Goal: Task Accomplishment & Management: Complete application form

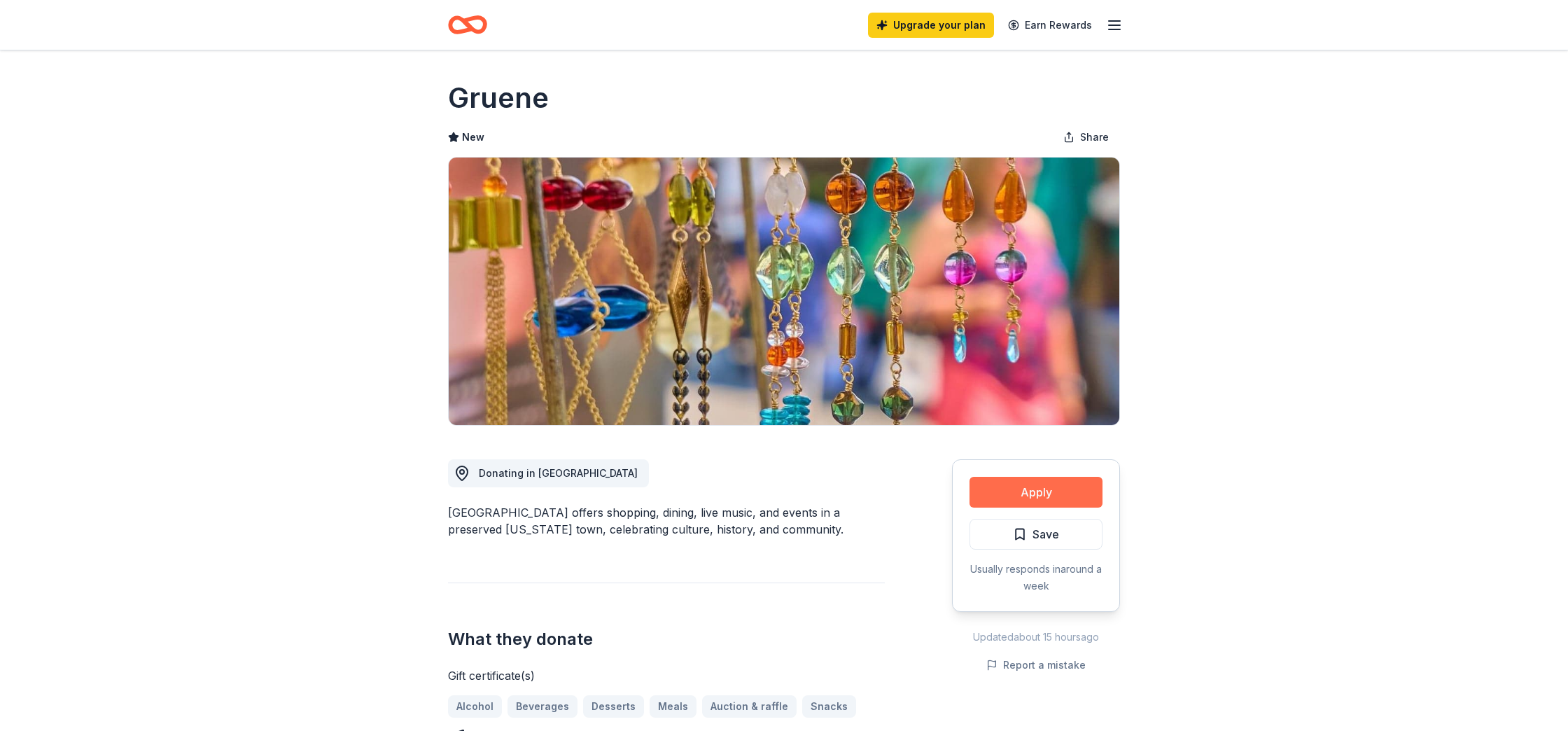
click at [992, 488] on button "Apply" at bounding box center [1036, 492] width 133 height 30
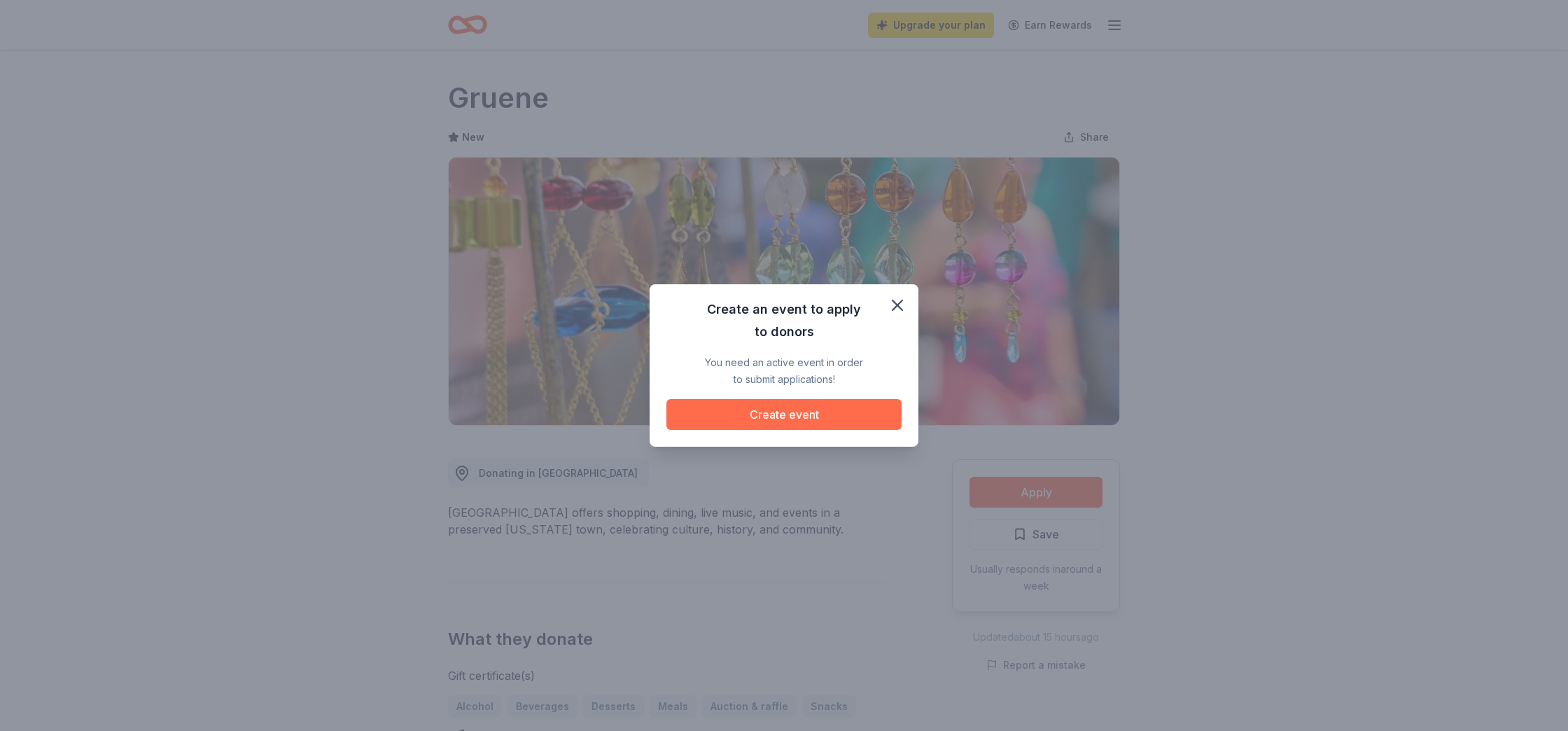
click at [813, 409] on button "Create event" at bounding box center [784, 415] width 236 height 30
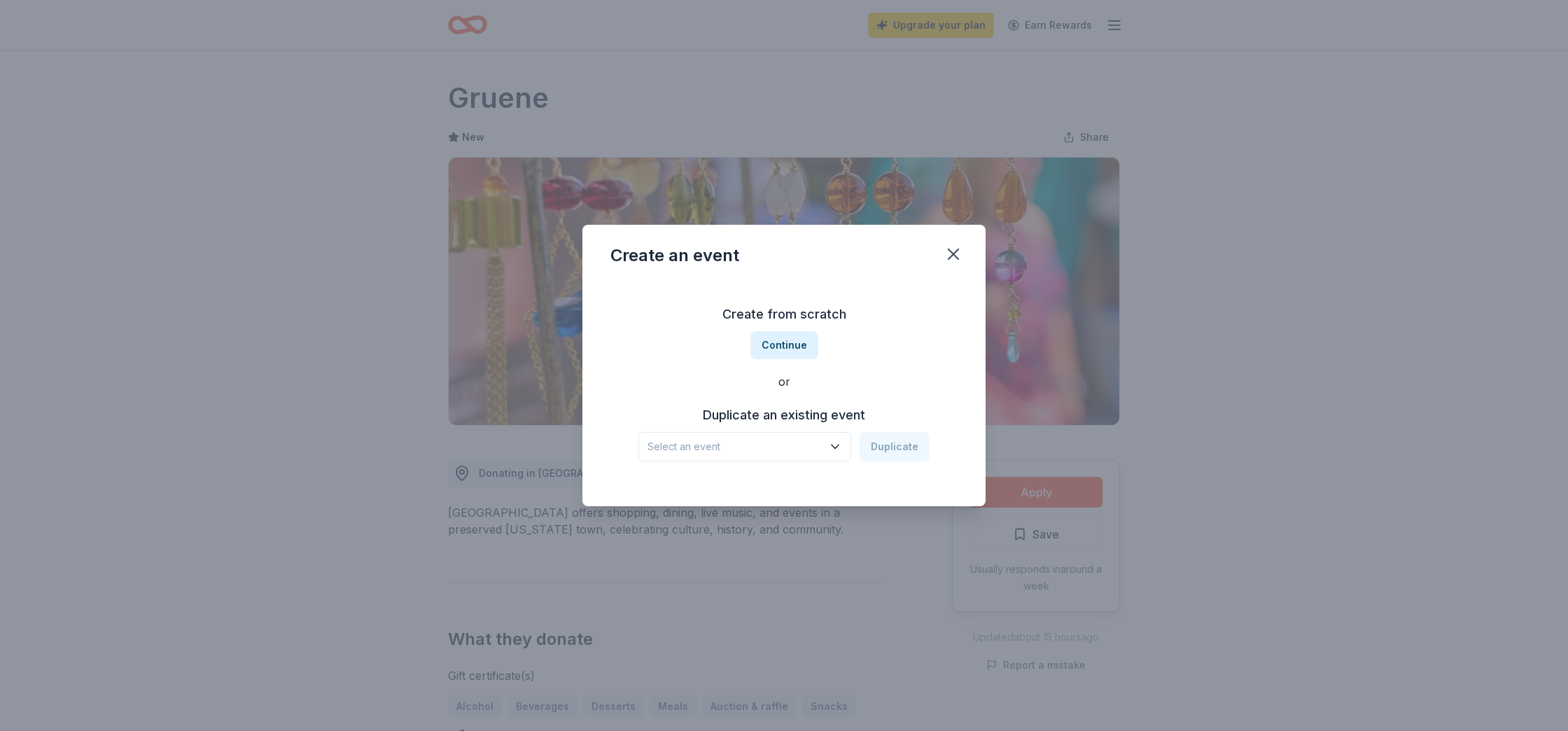
click at [838, 444] on icon "button" at bounding box center [835, 447] width 14 height 14
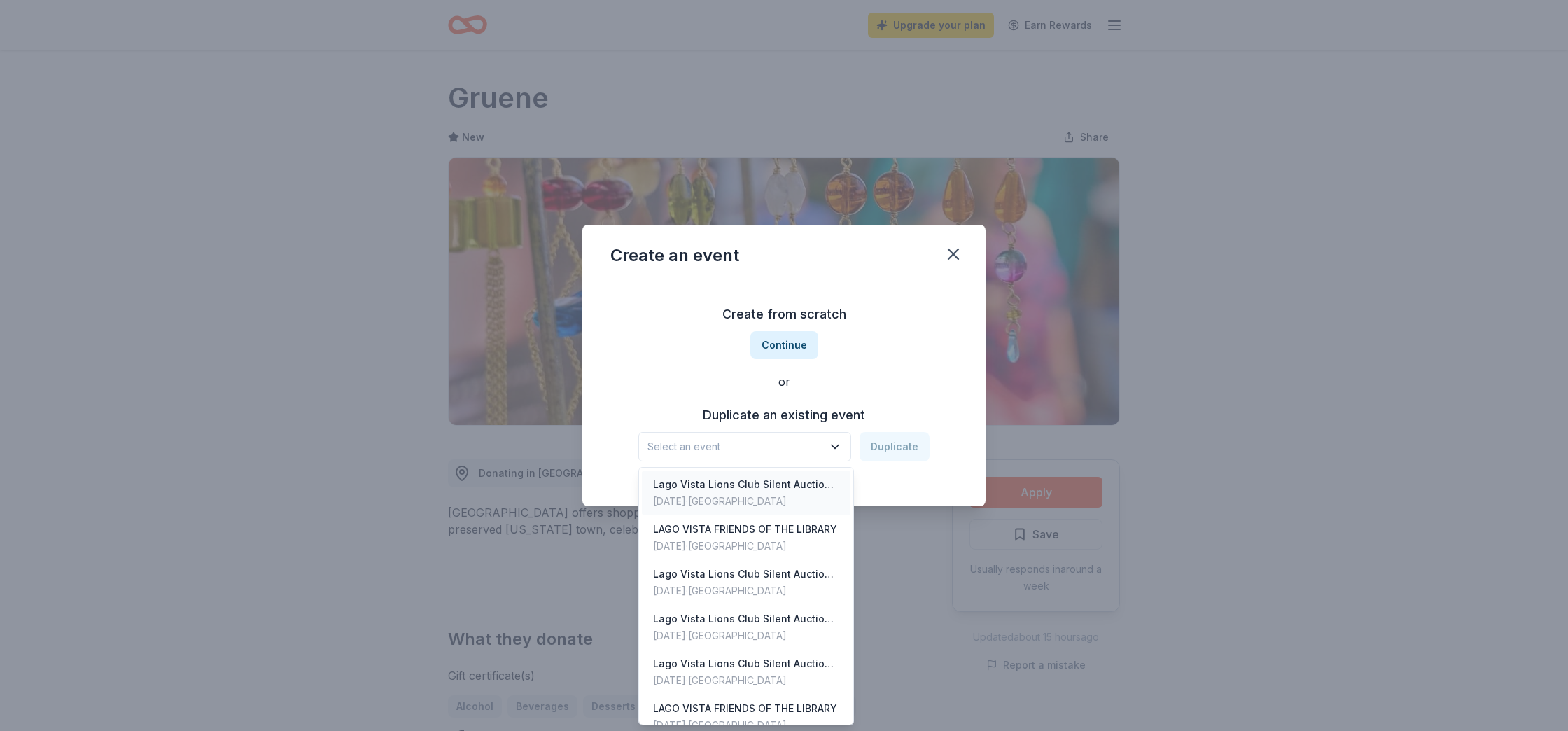
click at [810, 489] on div "Lago Vista Lions Club Silent Auction and Music Venue" at bounding box center [746, 485] width 186 height 17
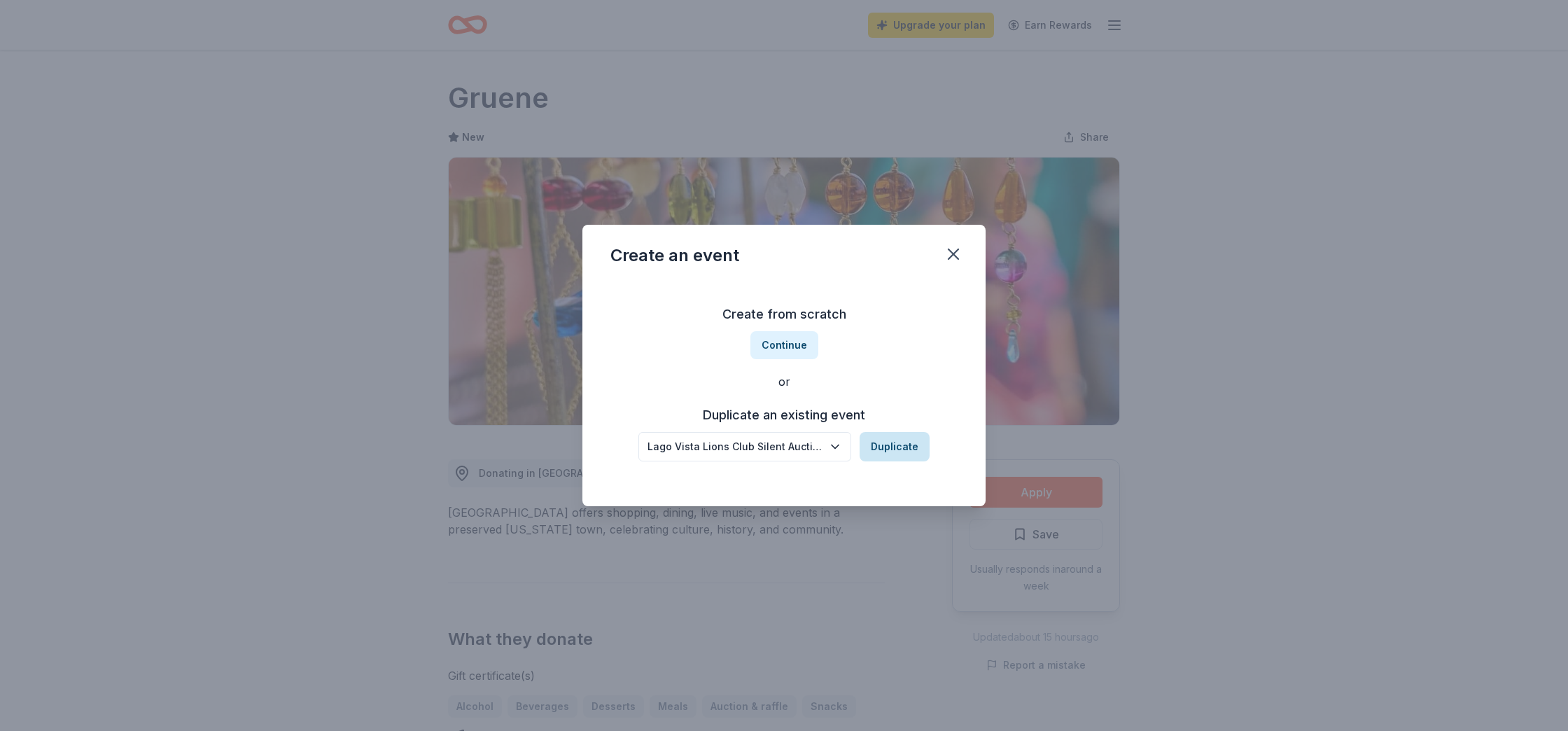
click at [895, 449] on button "Duplicate" at bounding box center [895, 447] width 70 height 30
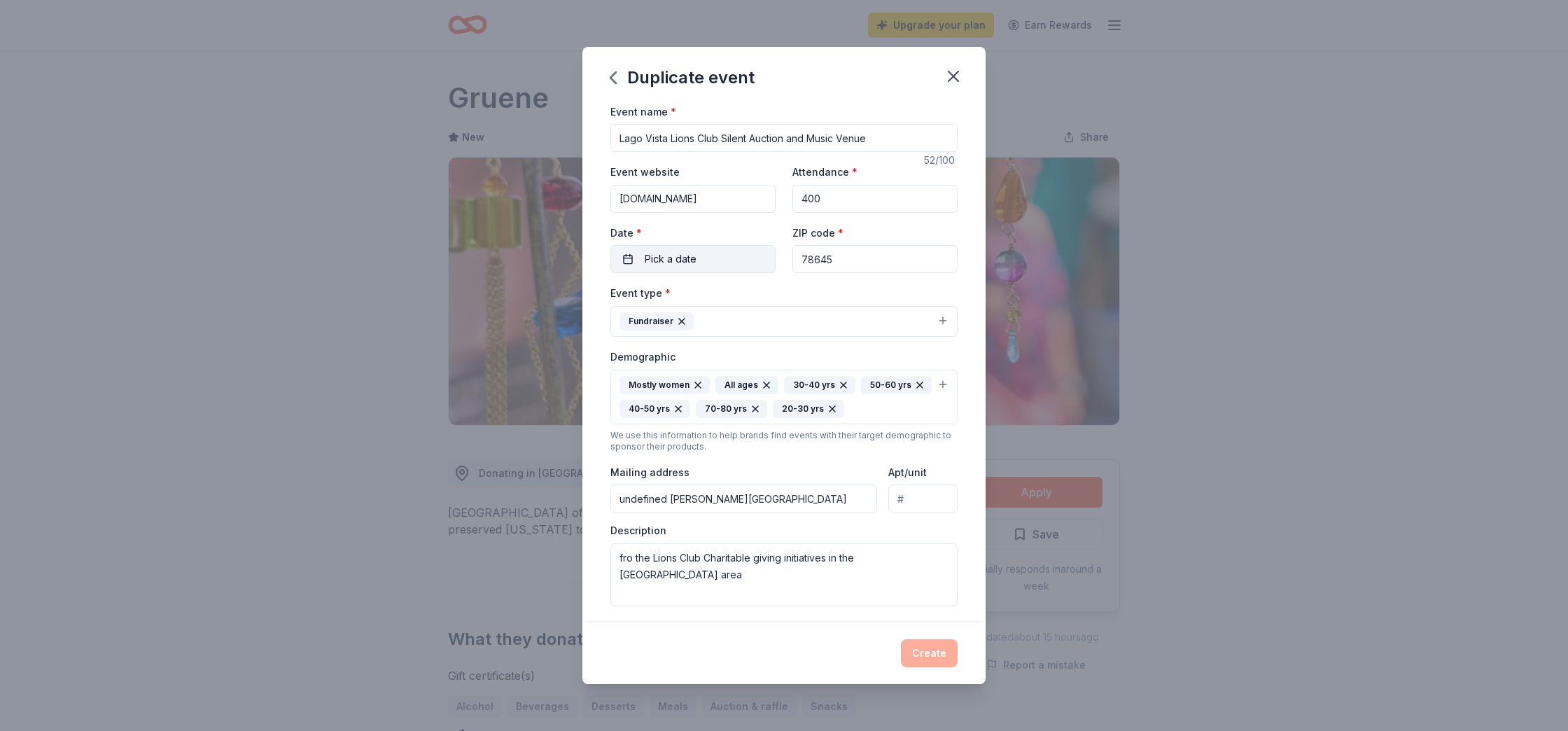
click at [724, 258] on button "Pick a date" at bounding box center [693, 258] width 165 height 28
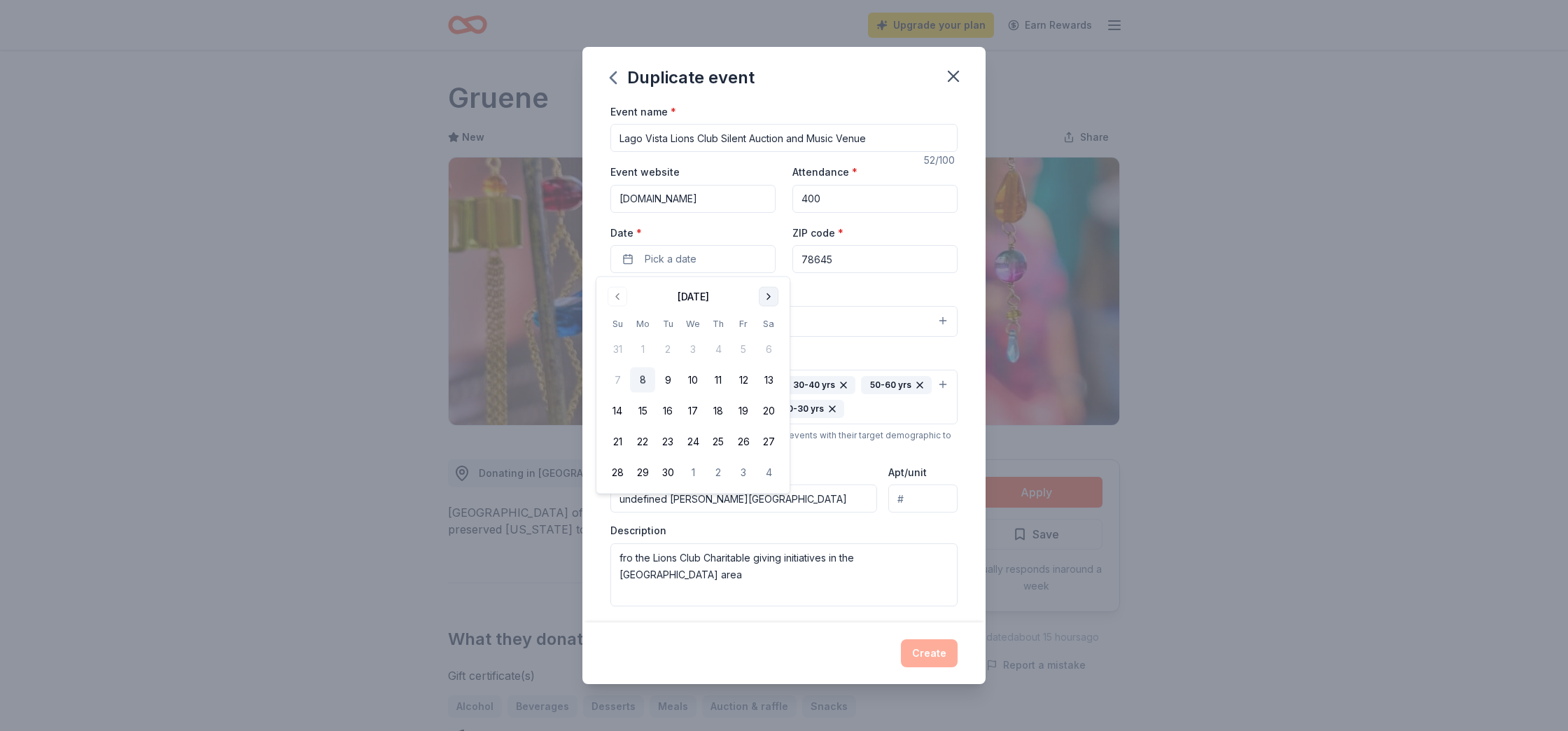
click at [765, 293] on button "Go to next month" at bounding box center [769, 297] width 20 height 20
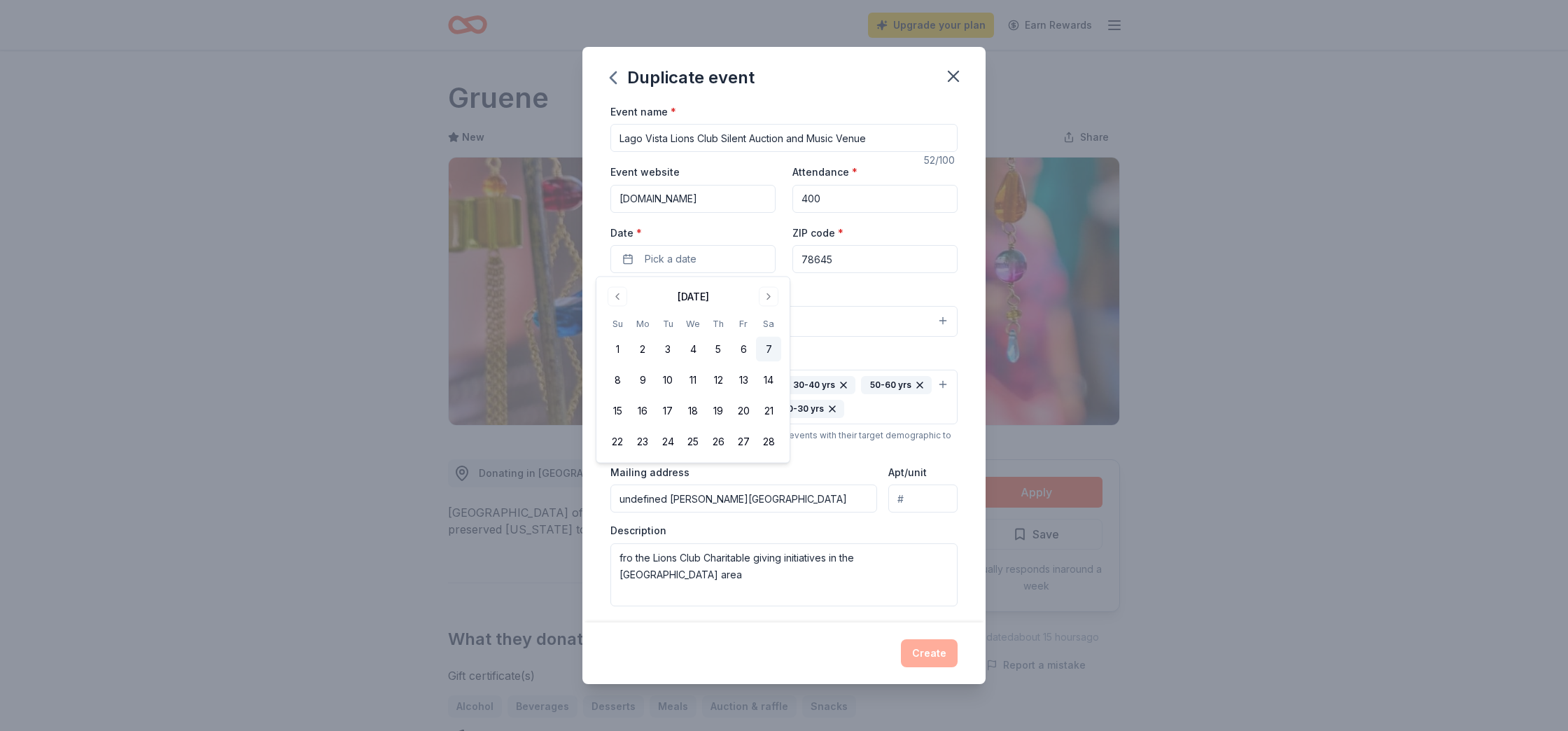
click at [763, 348] on button "7" at bounding box center [768, 349] width 25 height 25
click at [811, 346] on div "Event type * Fundraiser Demographic Mostly women All ages [DEMOGRAPHIC_DATA] yr…" at bounding box center [784, 445] width 348 height 322
click at [917, 652] on button "Create" at bounding box center [929, 653] width 56 height 28
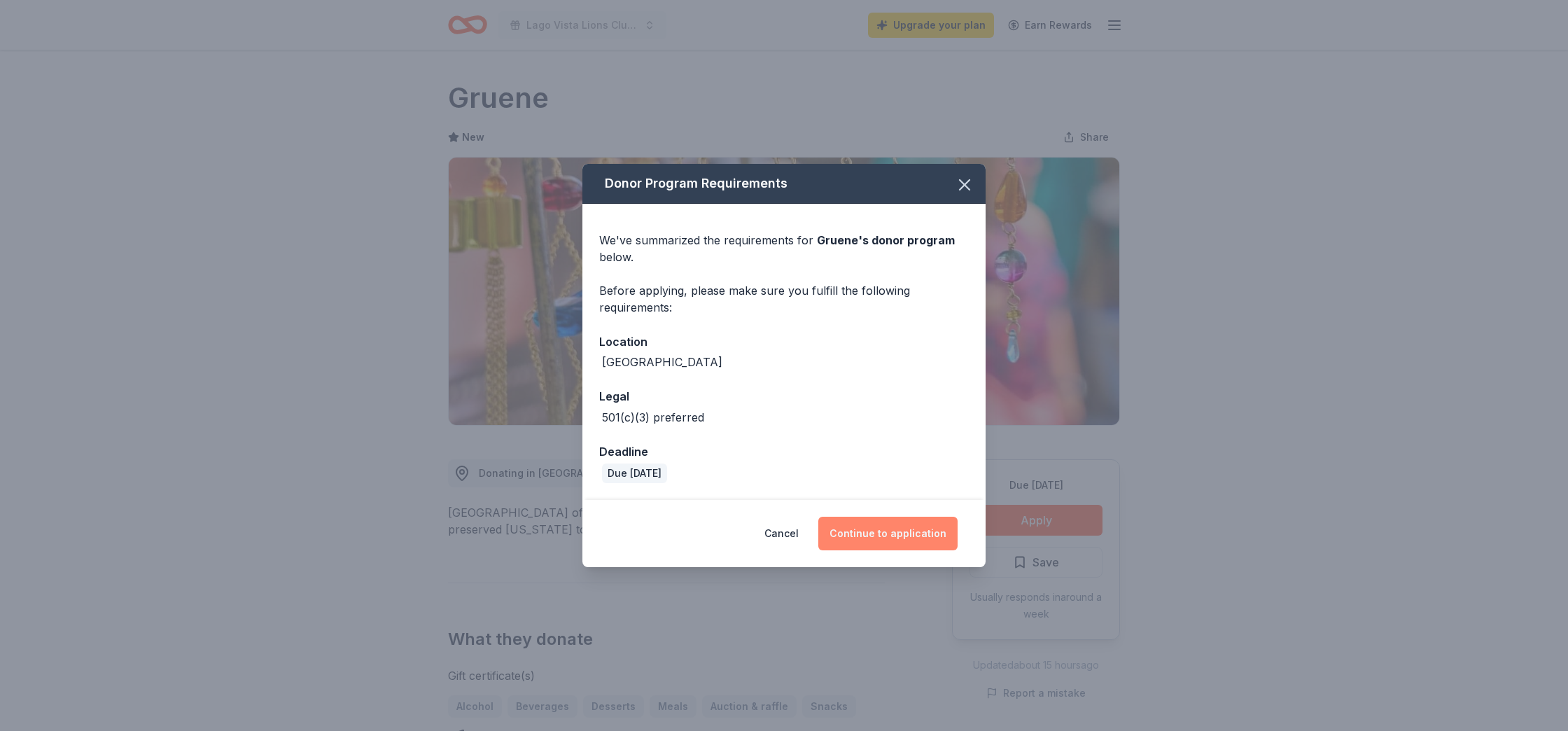
click at [855, 531] on button "Continue to application" at bounding box center [888, 534] width 139 height 34
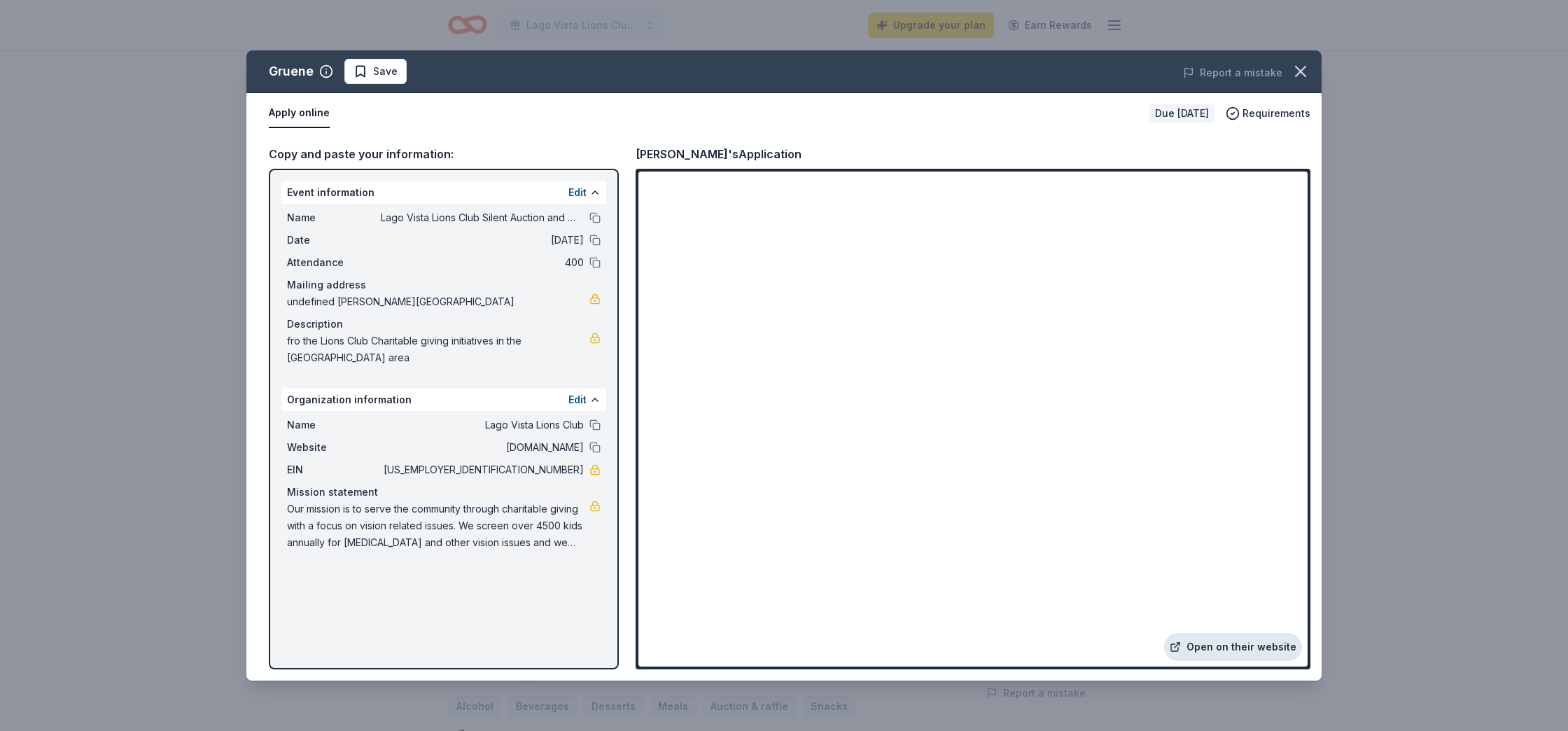
click at [1221, 646] on link "Open on their website" at bounding box center [1233, 646] width 138 height 28
